Goal: Task Accomplishment & Management: Manage account settings

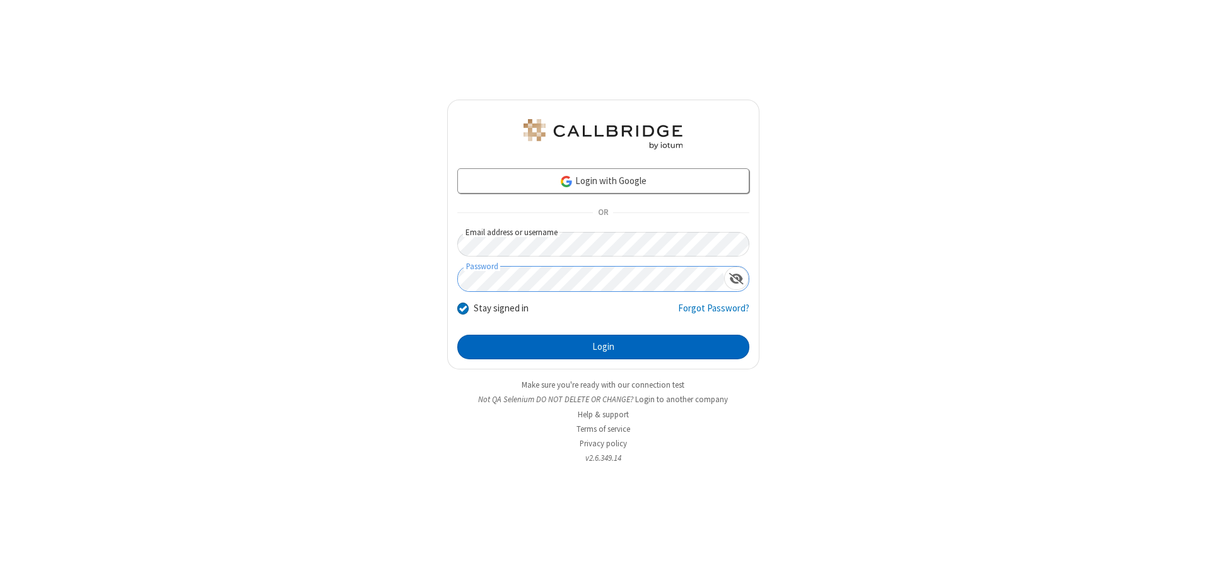
click at [603, 347] on button "Login" at bounding box center [603, 347] width 292 height 25
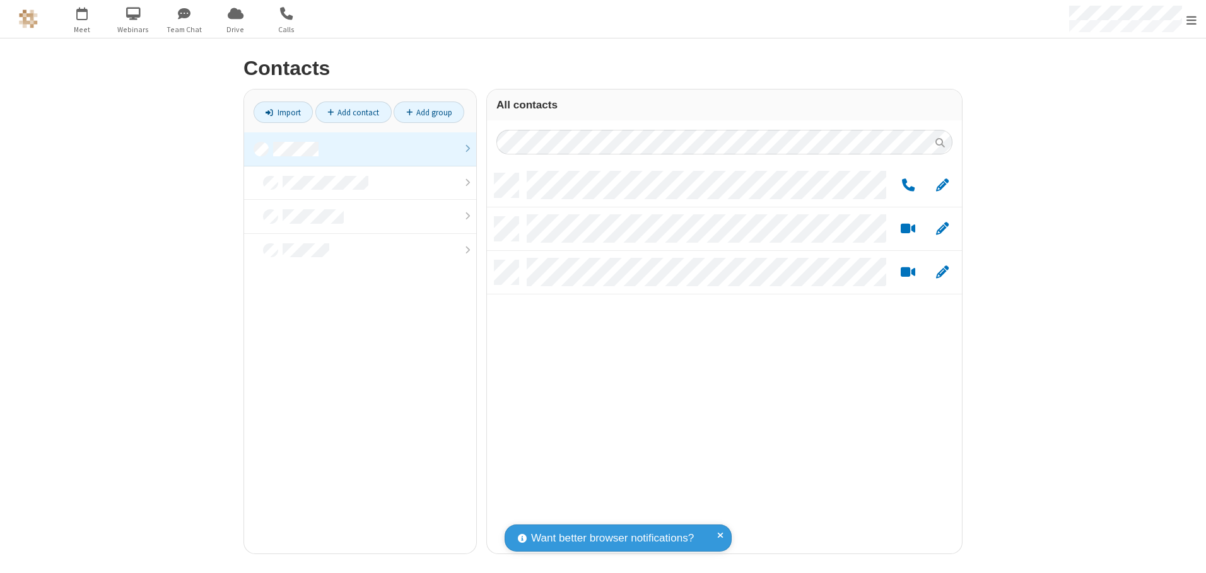
scroll to position [380, 466]
click at [360, 149] on link at bounding box center [360, 149] width 232 height 34
click at [429, 112] on link "Add group" at bounding box center [429, 112] width 71 height 21
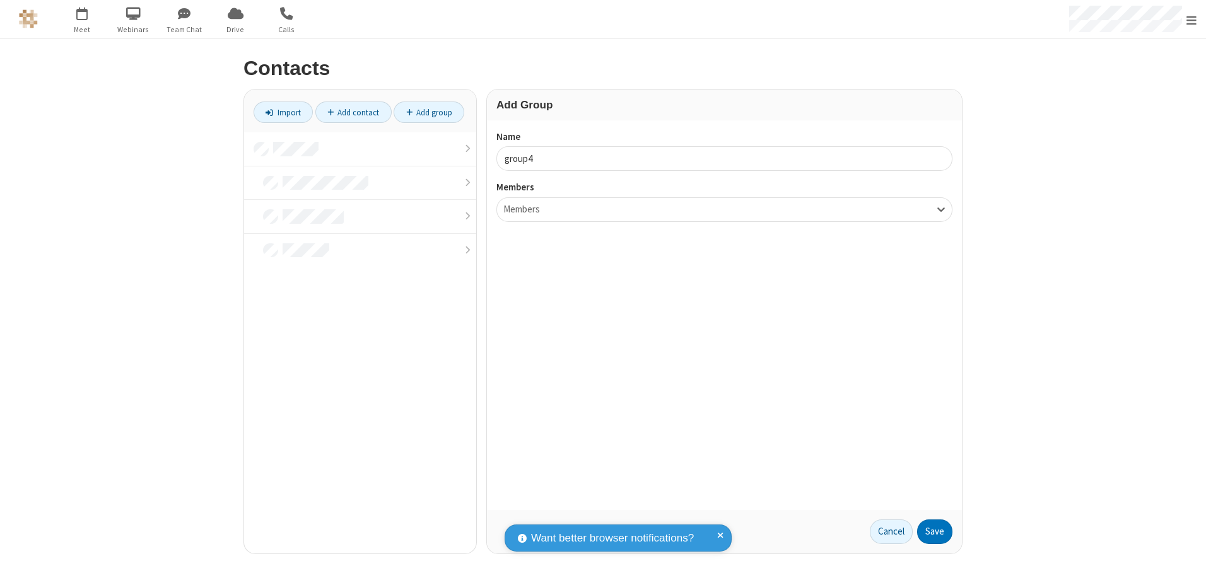
type input "group4"
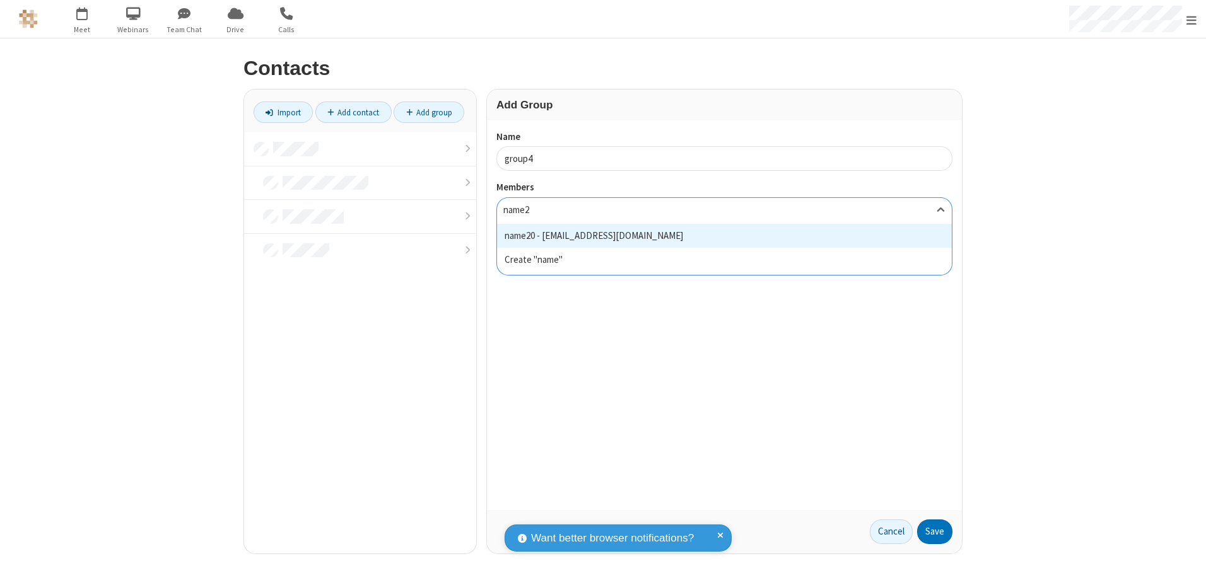
type input "name20"
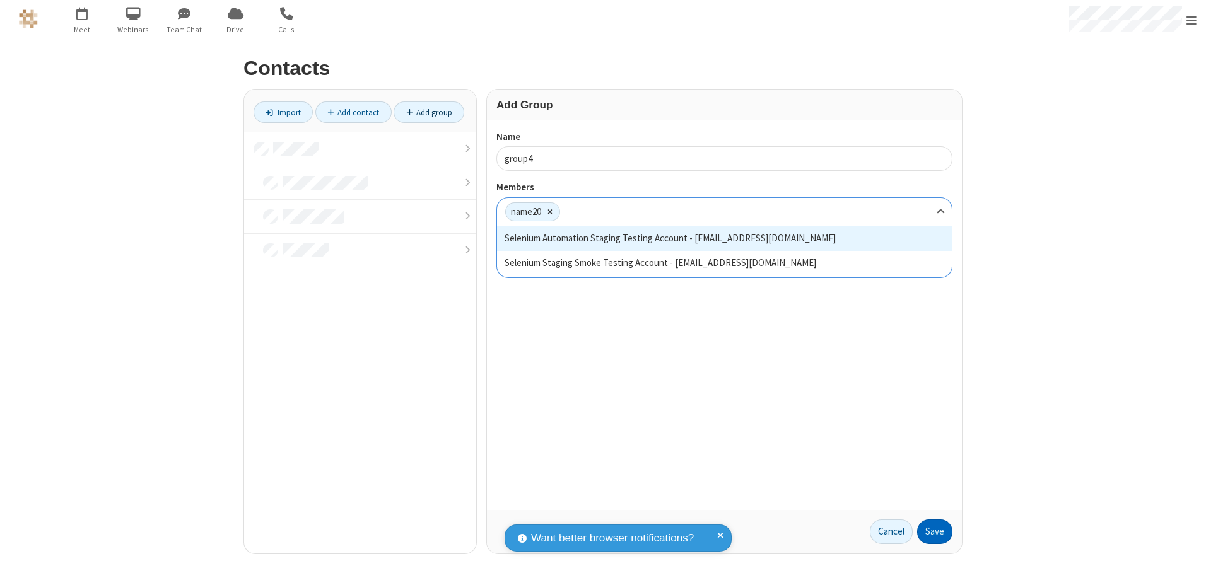
click at [935, 532] on button "Save" at bounding box center [934, 532] width 35 height 25
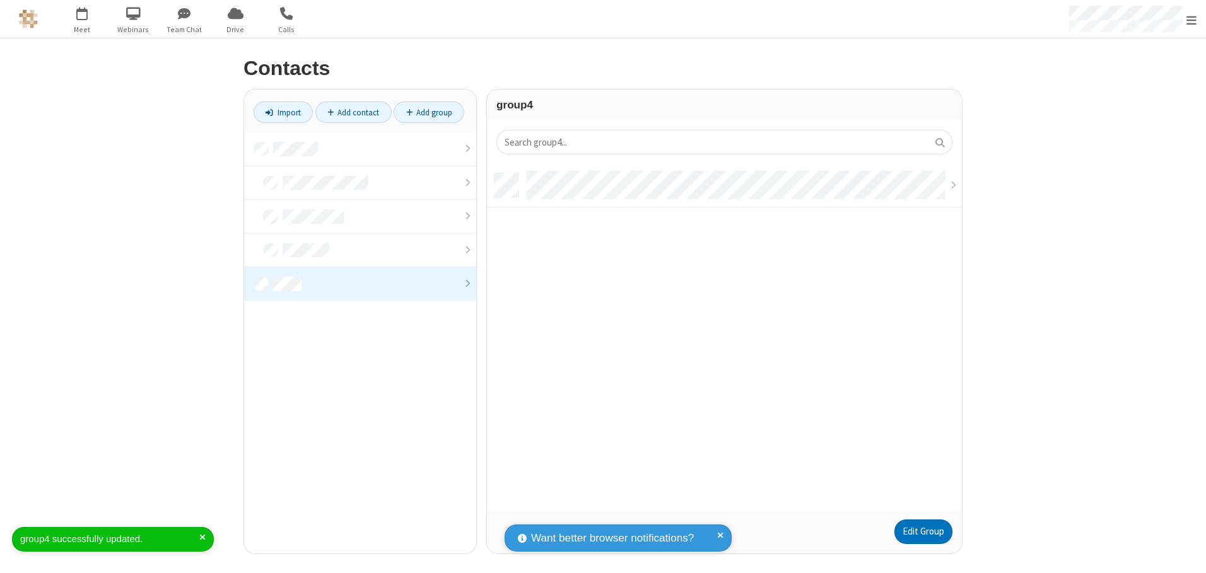
scroll to position [337, 466]
click at [353, 112] on link "Add contact" at bounding box center [353, 112] width 76 height 21
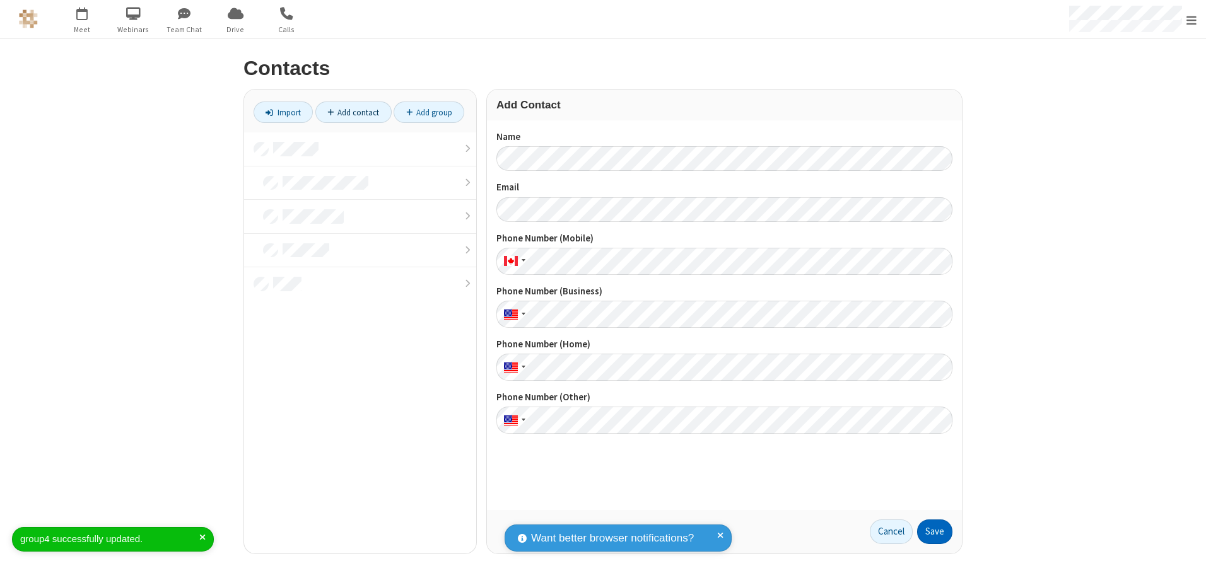
click at [935, 532] on button "Save" at bounding box center [934, 532] width 35 height 25
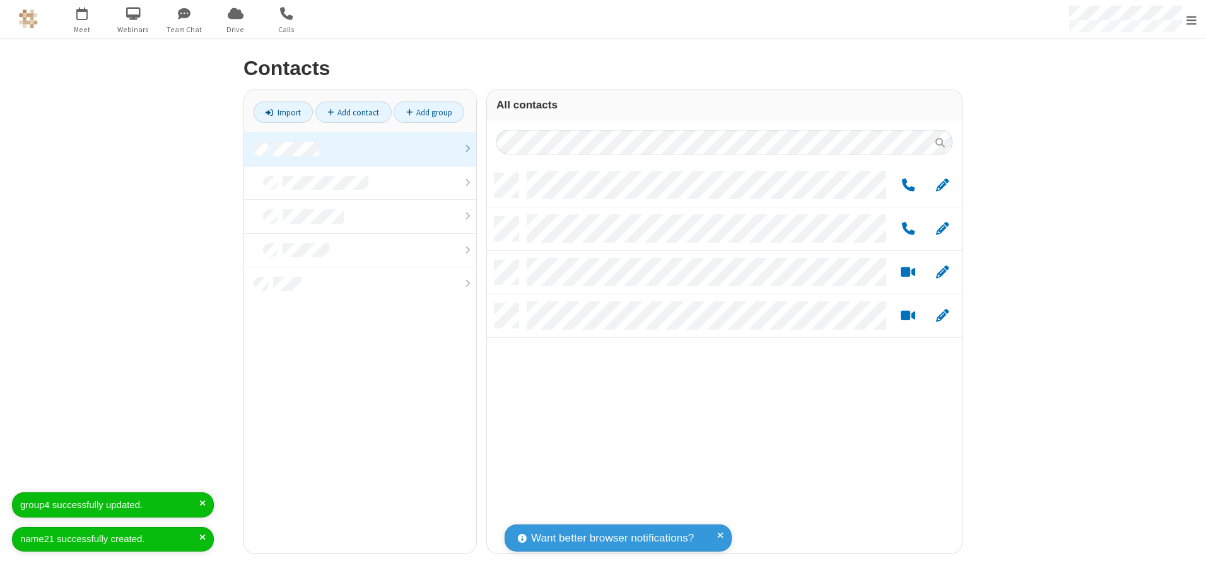
scroll to position [380, 466]
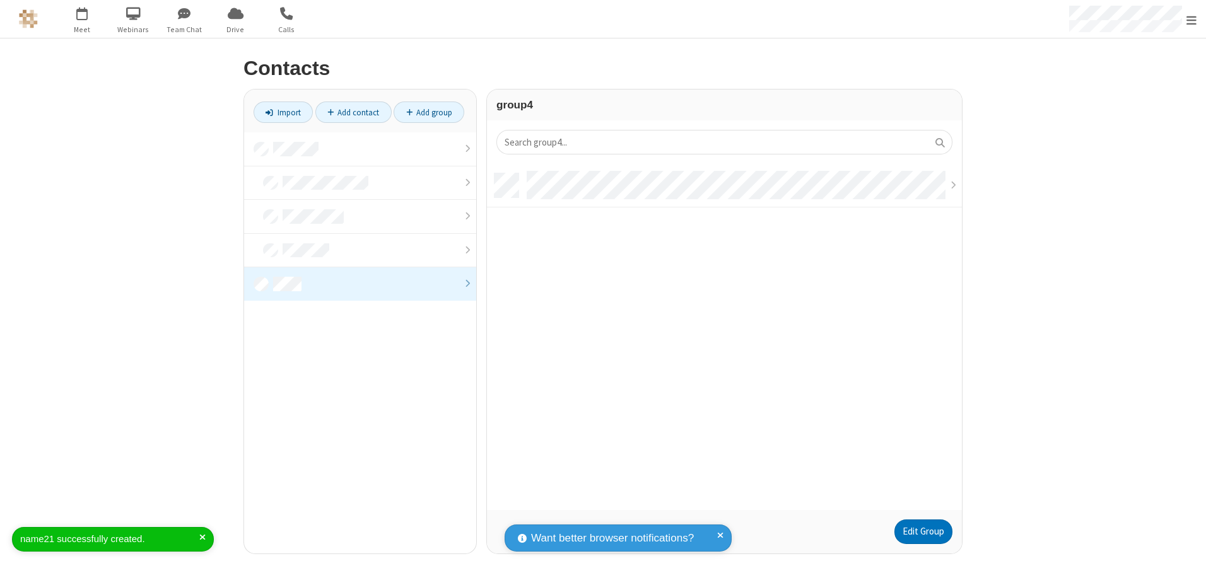
scroll to position [337, 466]
click at [923, 532] on link "Edit Group" at bounding box center [924, 532] width 58 height 25
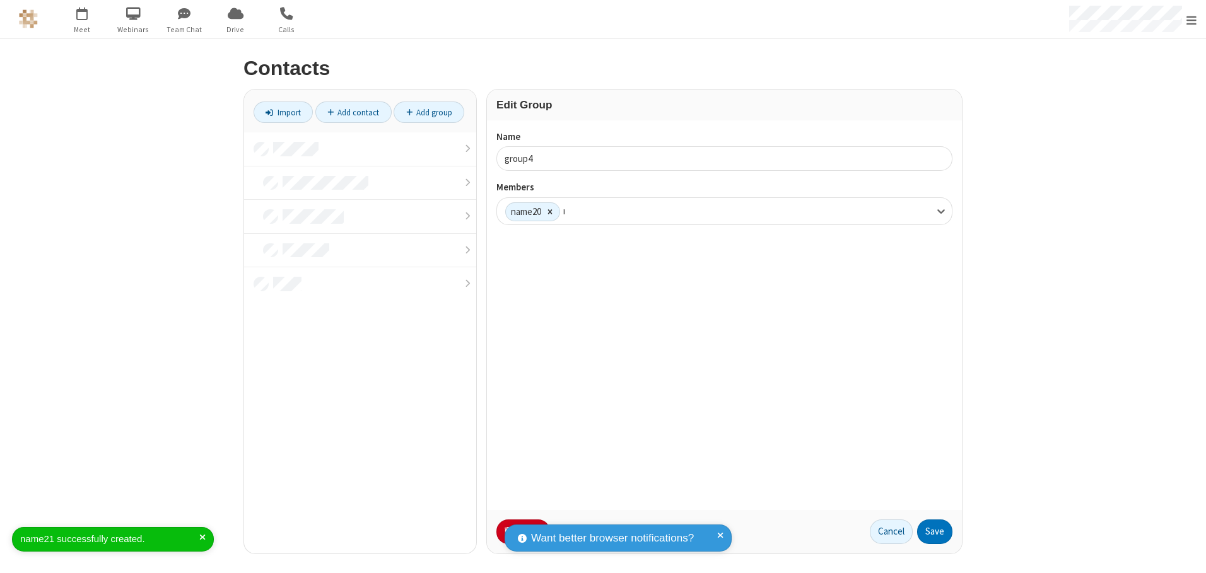
type input "name21"
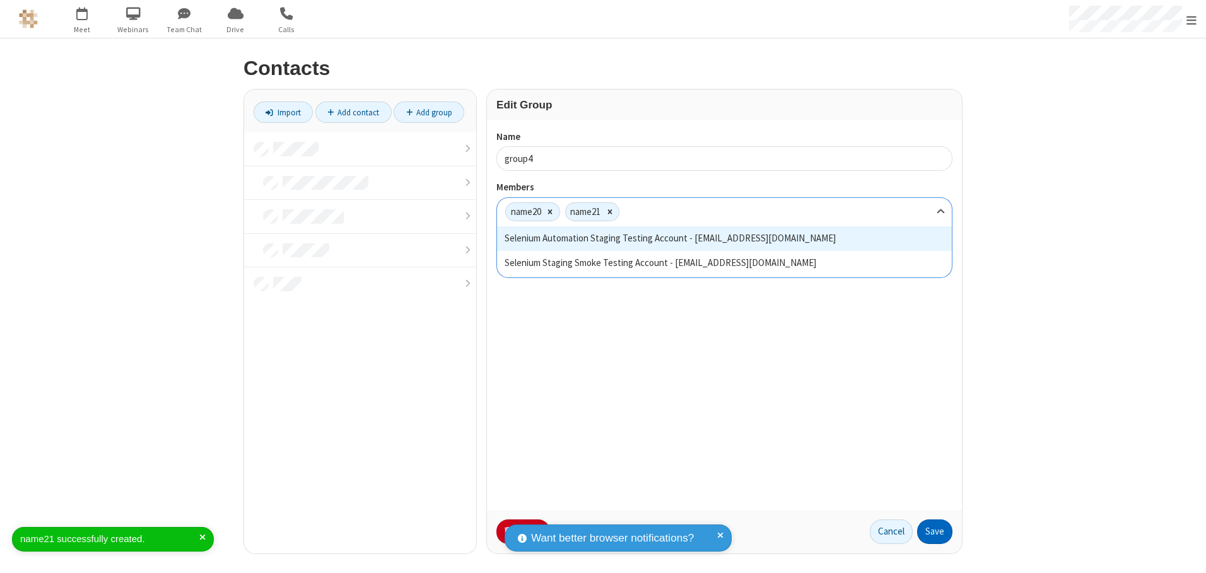
click at [935, 532] on button "Save" at bounding box center [934, 532] width 35 height 25
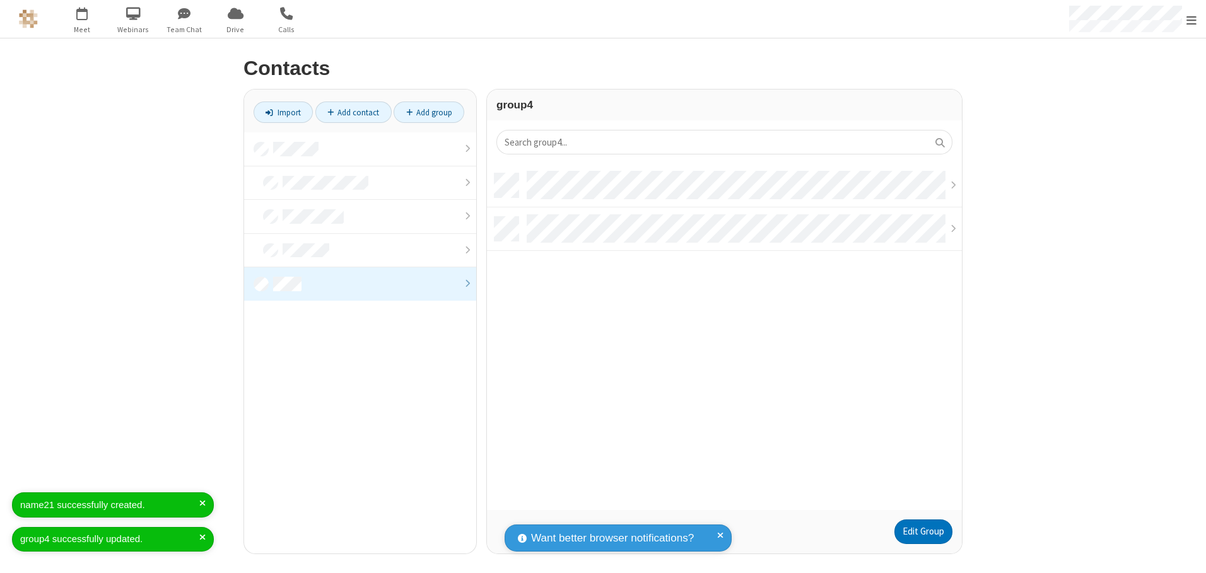
scroll to position [337, 466]
